Goal: Task Accomplishment & Management: Complete application form

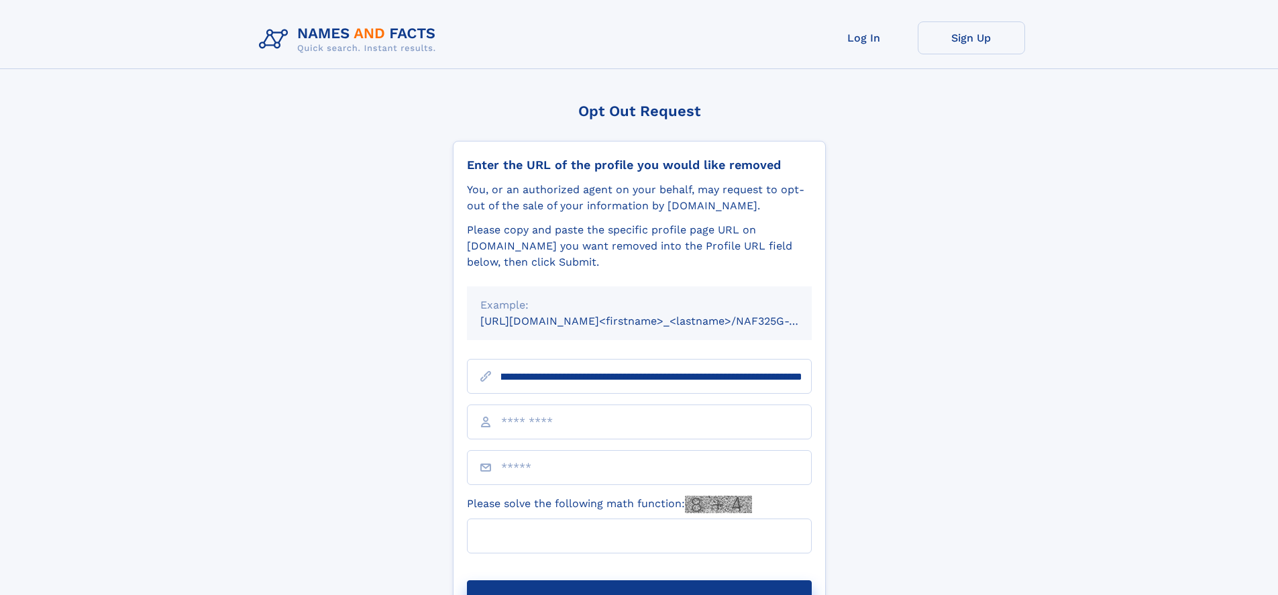
scroll to position [0, 152]
type input "**********"
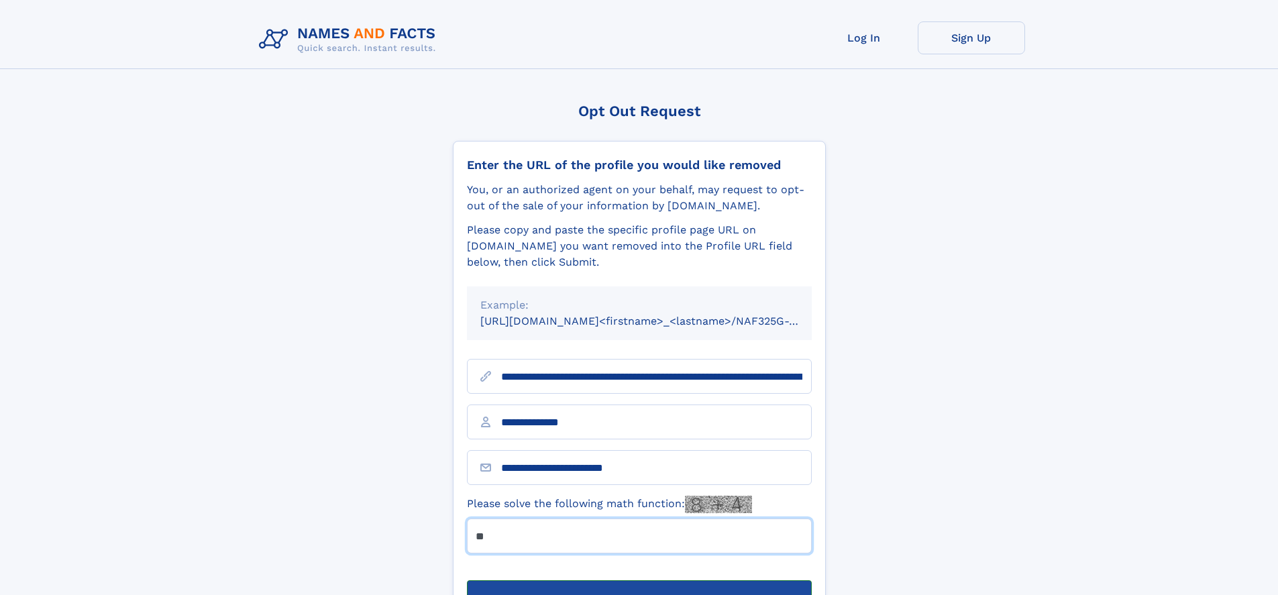
type input "**"
click at [639, 580] on button "Submit Opt Out Request" at bounding box center [639, 601] width 345 height 43
